Goal: Obtain resource: Obtain resource

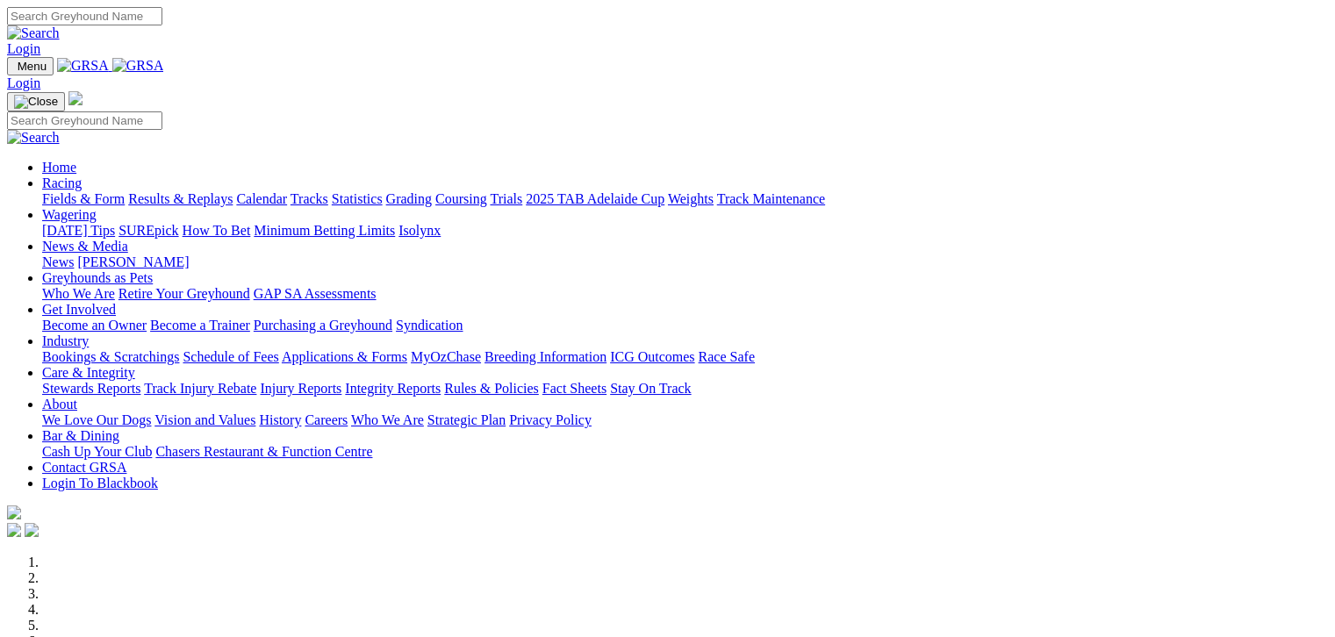
click at [212, 191] on link "Results & Replays" at bounding box center [180, 198] width 104 height 15
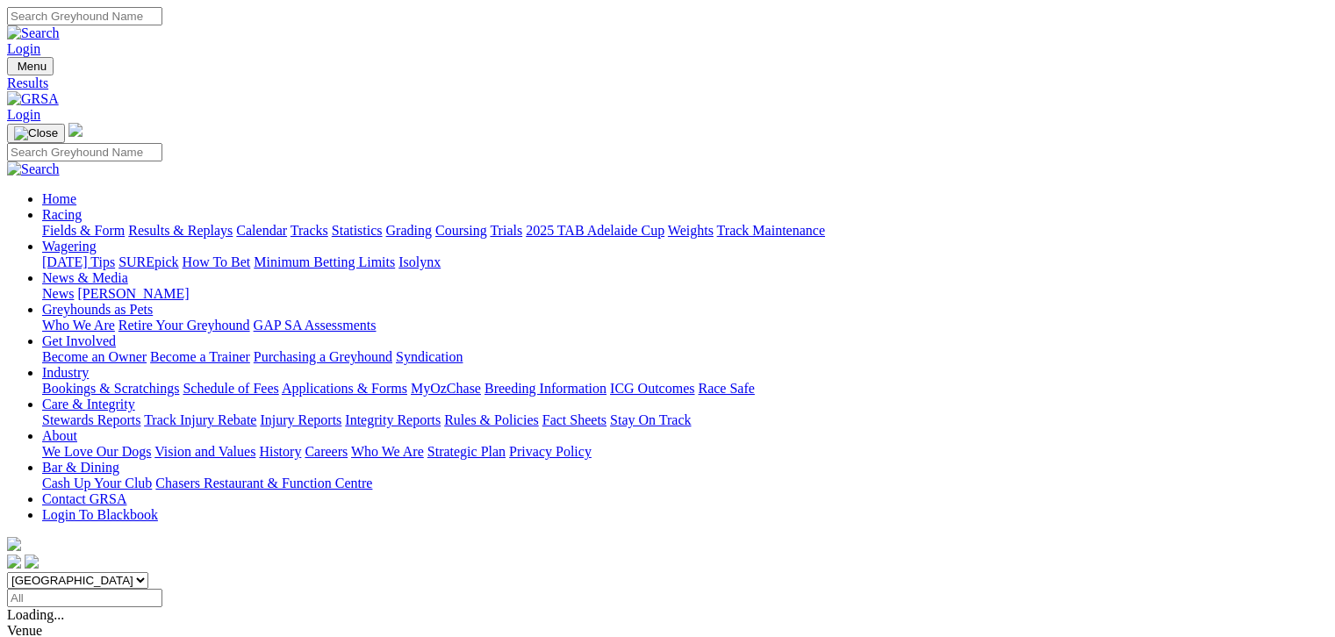
scroll to position [263, 0]
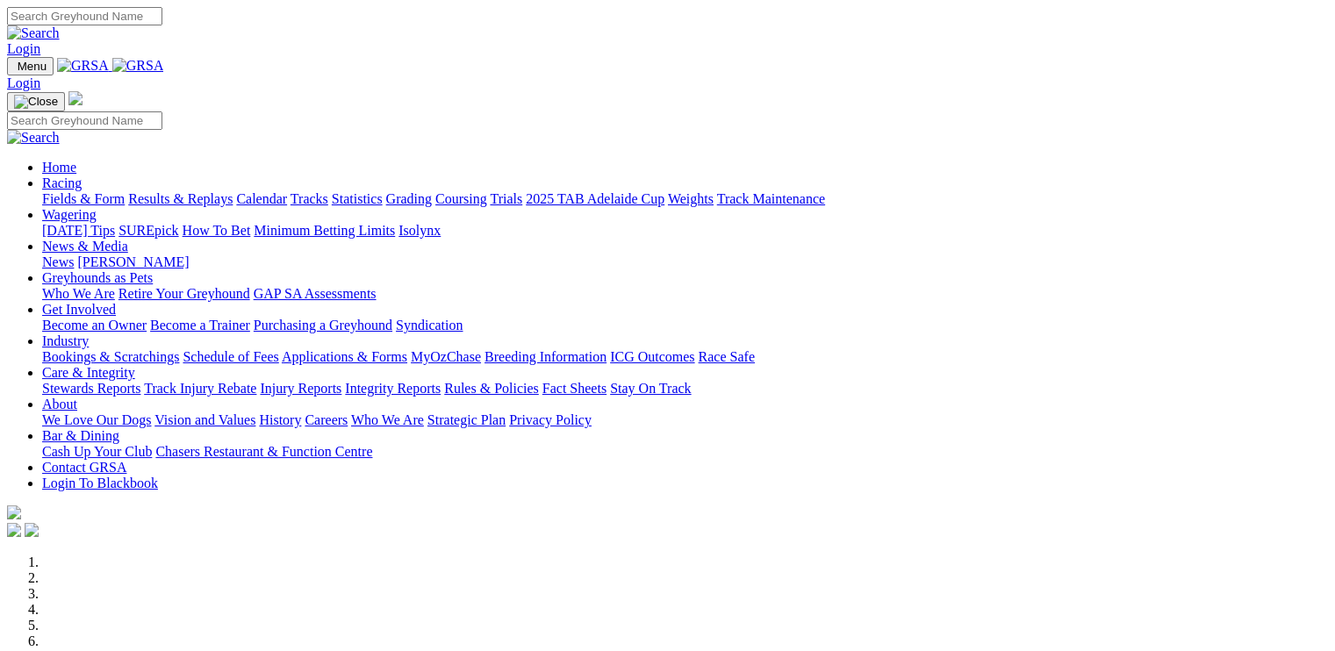
click at [607, 349] on link "Breeding Information" at bounding box center [546, 356] width 122 height 15
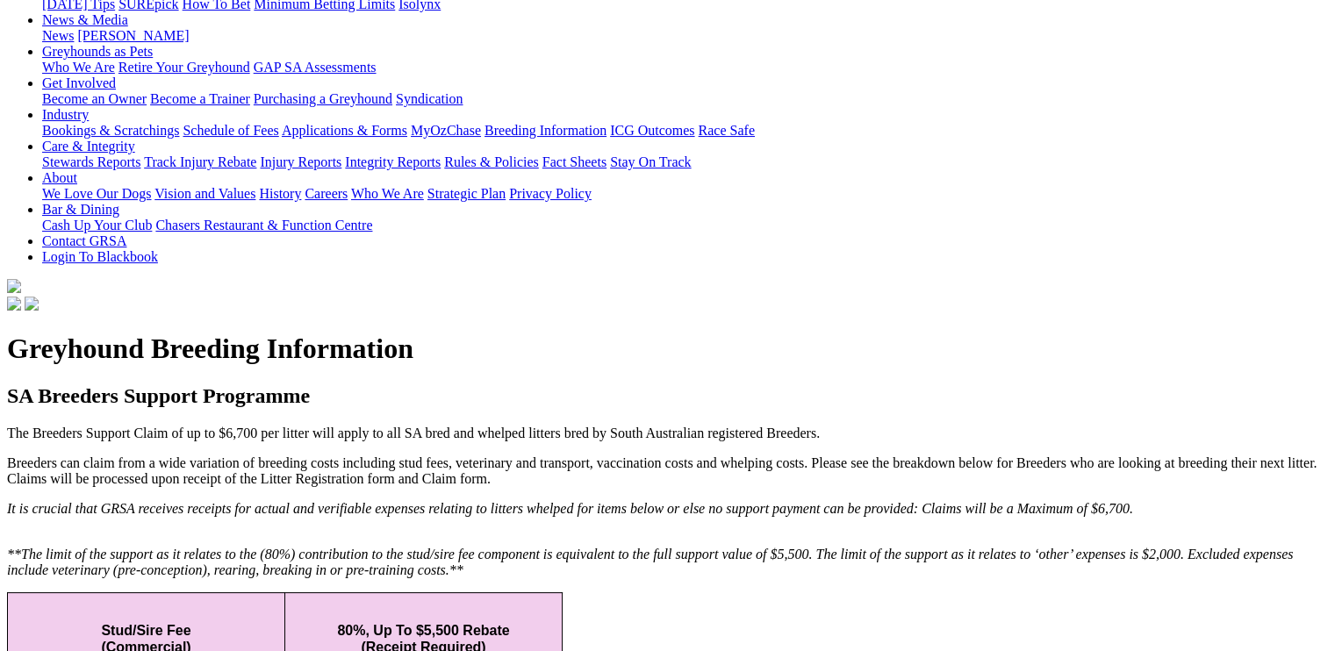
scroll to position [263, 0]
